Goal: Navigation & Orientation: Find specific page/section

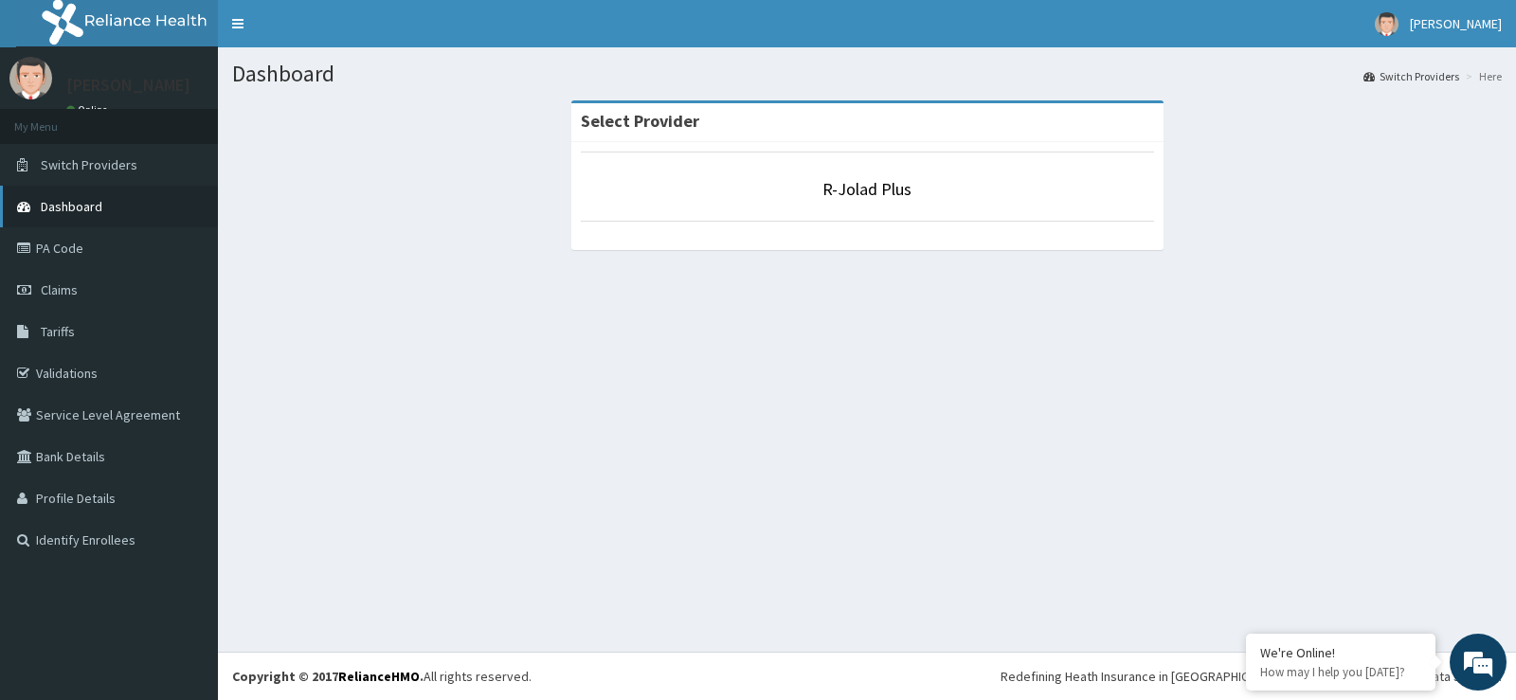
click at [119, 196] on link "Dashboard" at bounding box center [109, 207] width 218 height 42
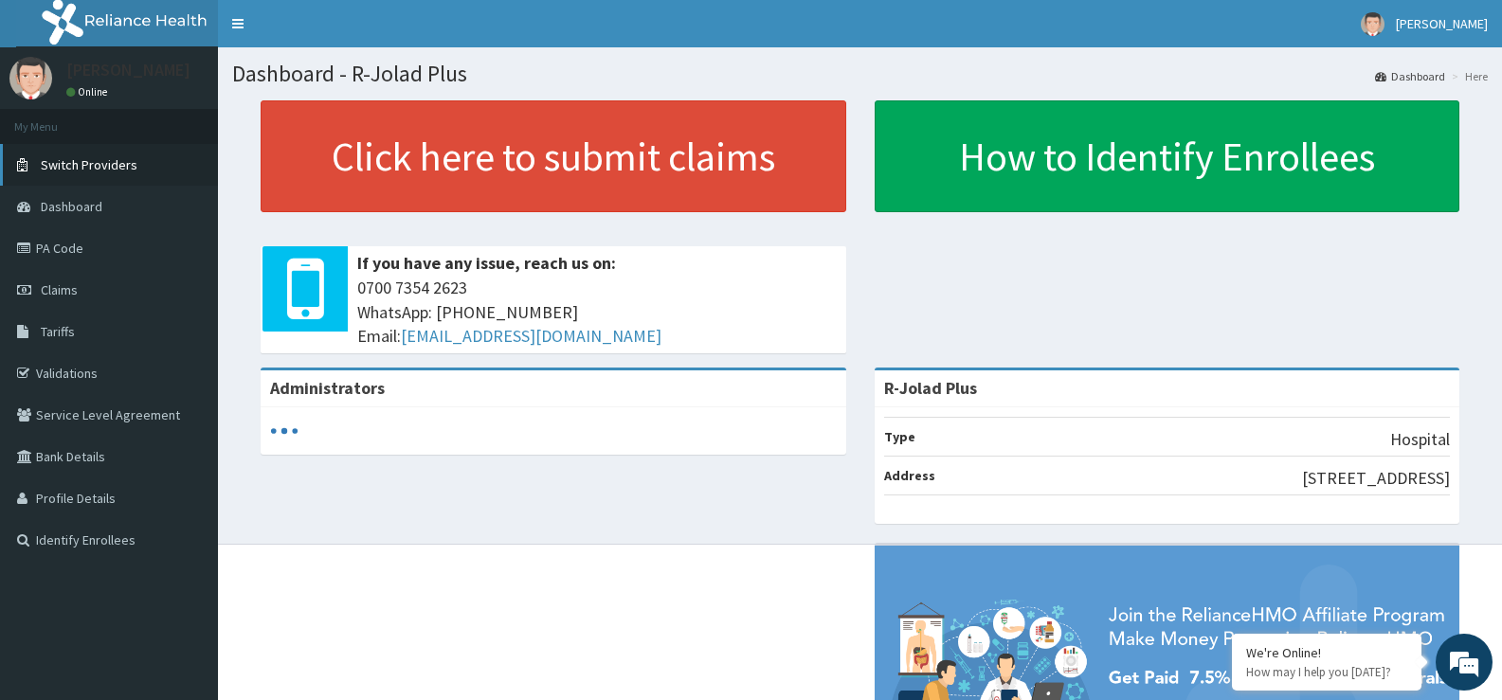
click at [116, 167] on span "Switch Providers" at bounding box center [89, 164] width 97 height 17
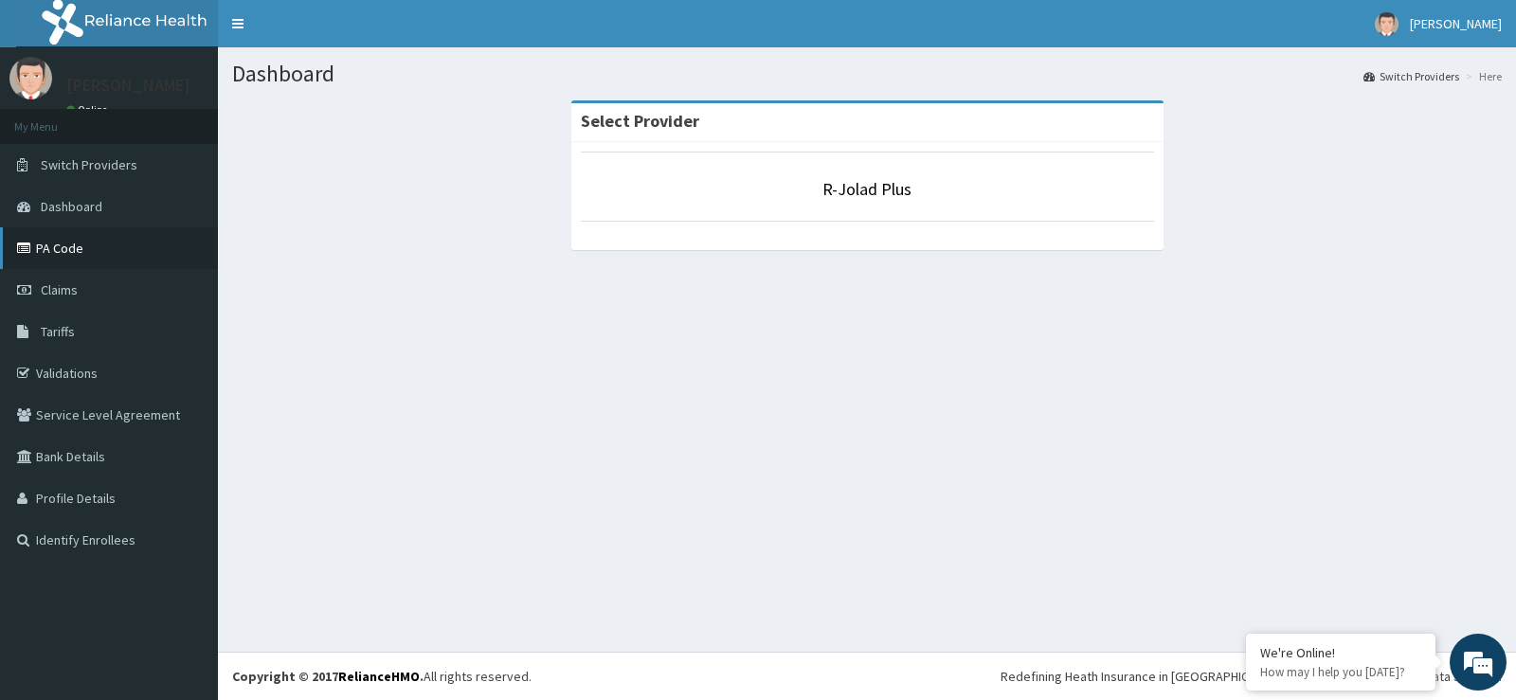
click at [93, 248] on link "PA Code" at bounding box center [109, 248] width 218 height 42
